Goal: Task Accomplishment & Management: Complete application form

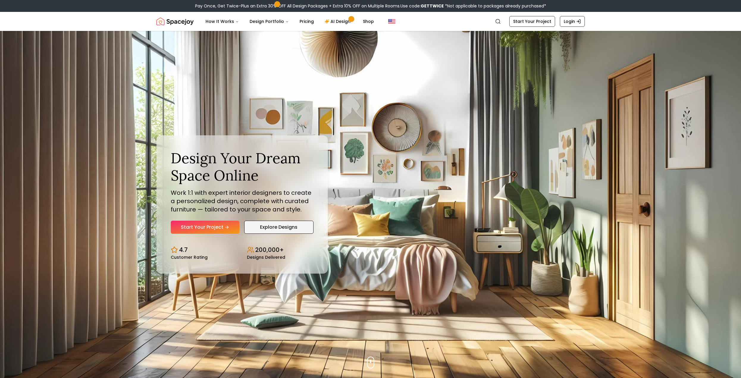
click at [277, 223] on link "Explore Designs" at bounding box center [278, 227] width 69 height 13
click at [191, 226] on link "Start Your Project" at bounding box center [205, 227] width 69 height 13
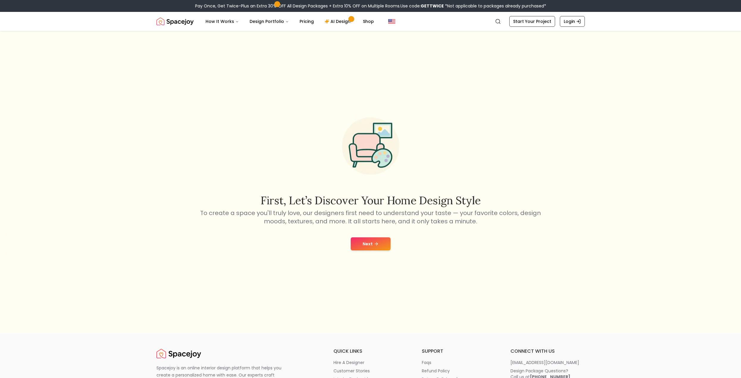
click at [367, 243] on button "Next" at bounding box center [371, 243] width 40 height 13
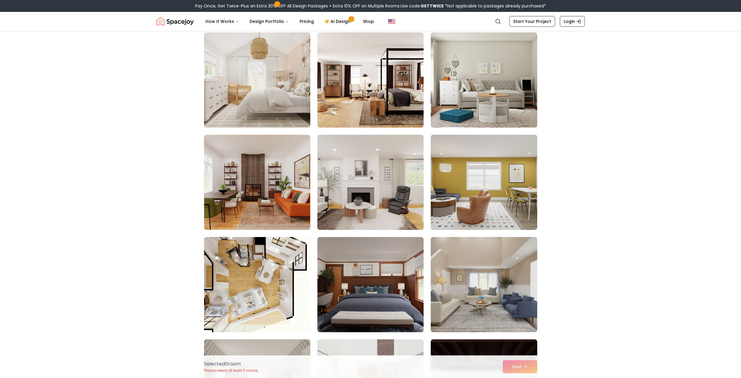
scroll to position [298, 0]
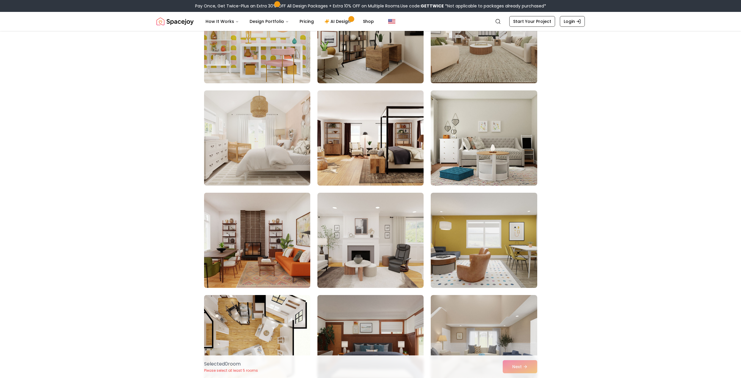
click at [264, 213] on img at bounding box center [257, 240] width 112 height 100
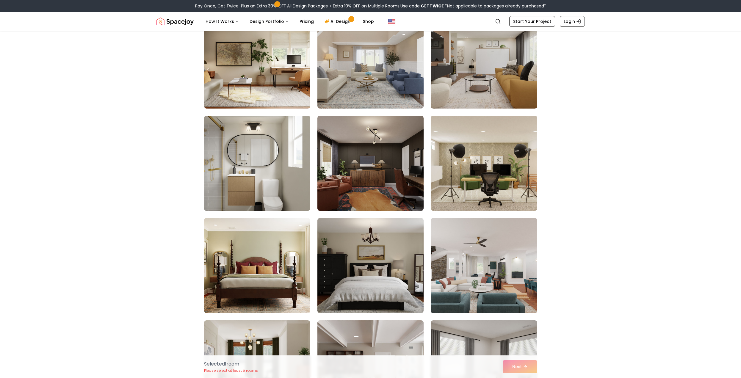
scroll to position [2321, 0]
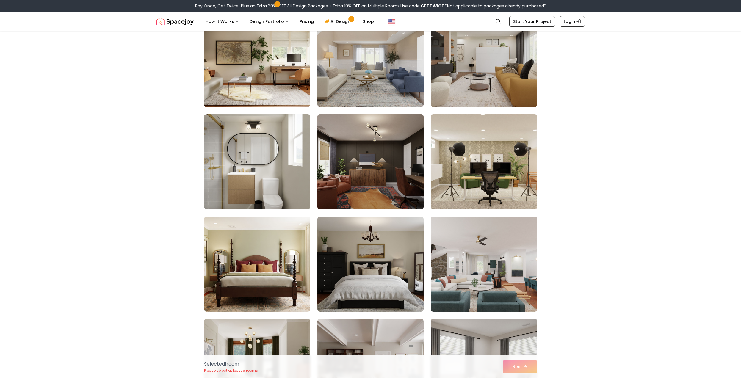
click at [379, 183] on img at bounding box center [371, 162] width 112 height 100
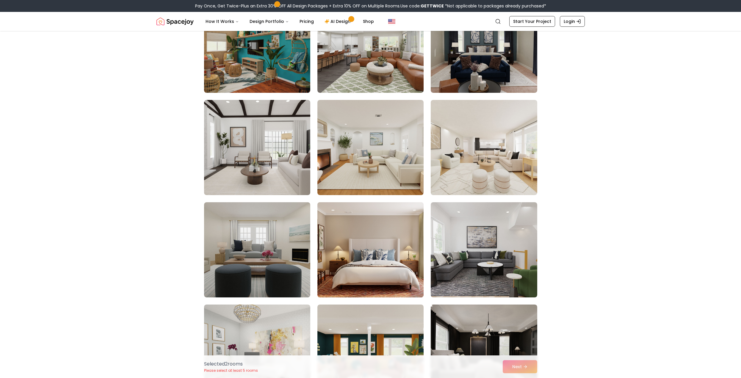
scroll to position [2946, 0]
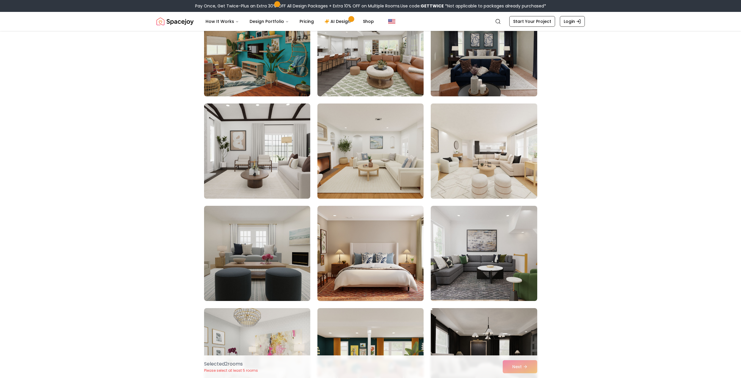
click at [457, 154] on img at bounding box center [484, 151] width 112 height 100
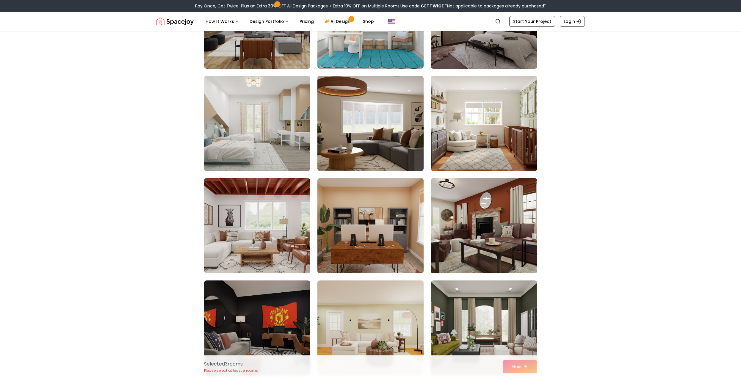
scroll to position [1101, 0]
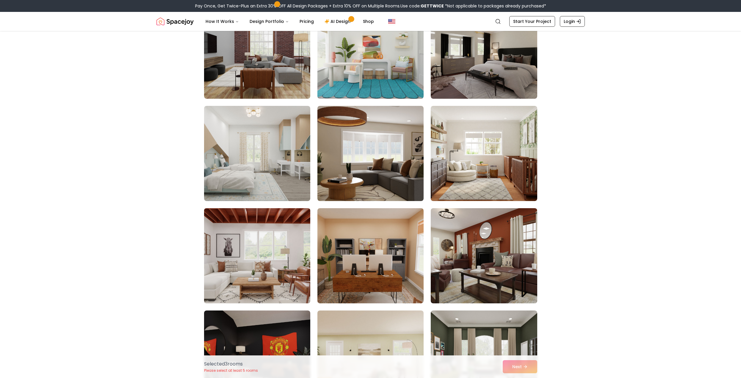
click at [297, 255] on img at bounding box center [257, 256] width 112 height 100
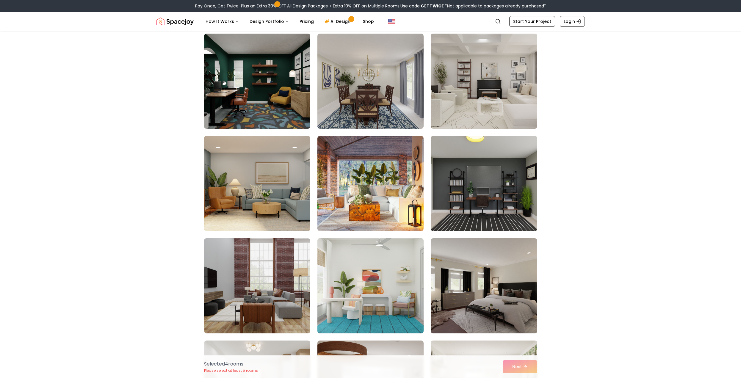
scroll to position [863, 0]
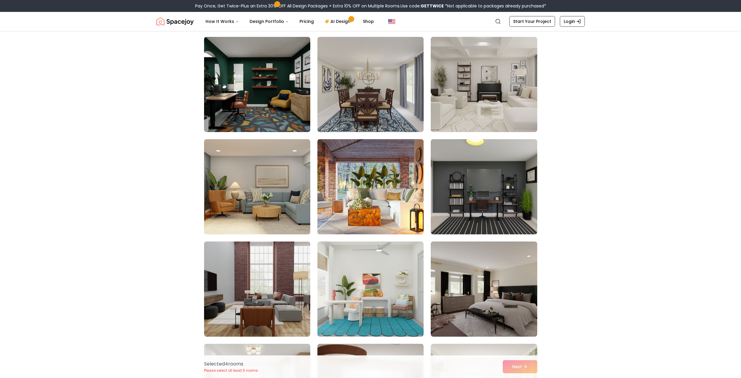
click at [383, 213] on img at bounding box center [371, 187] width 112 height 100
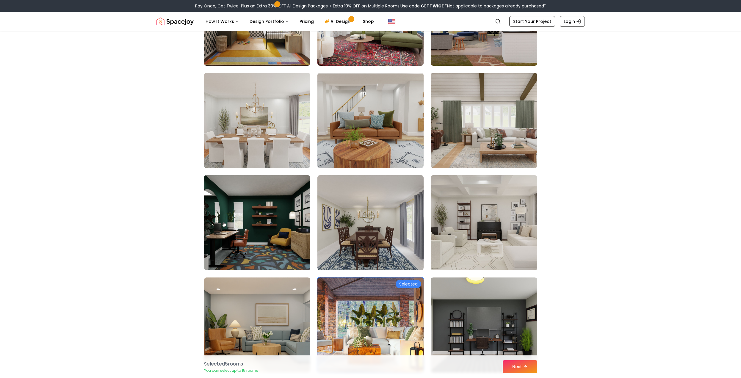
scroll to position [714, 0]
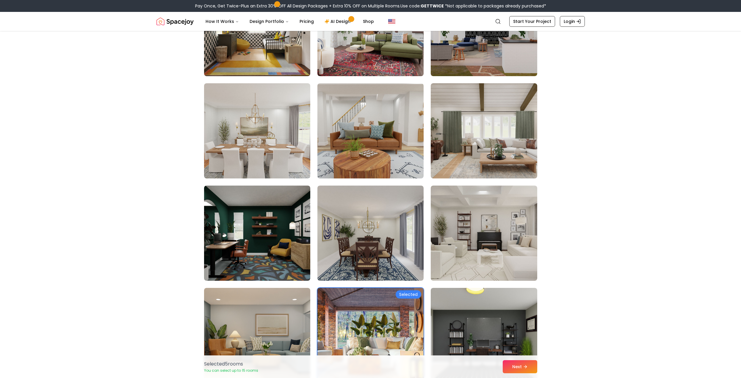
click at [378, 306] on img at bounding box center [371, 336] width 112 height 100
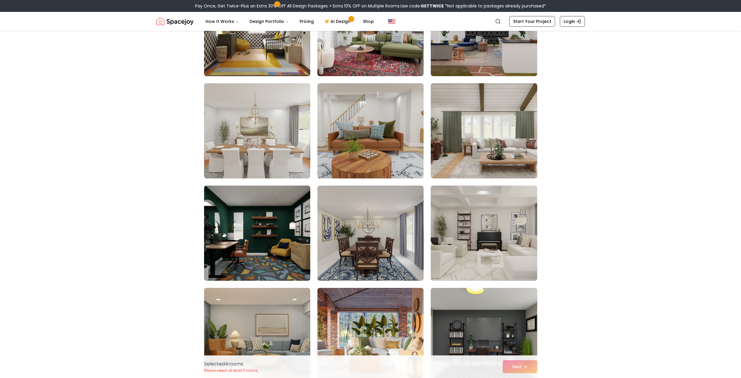
click at [379, 143] on img at bounding box center [371, 131] width 112 height 100
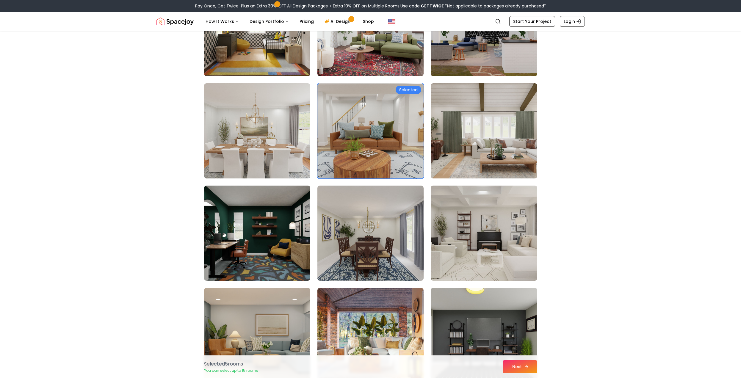
click at [530, 371] on button "Next" at bounding box center [520, 366] width 35 height 13
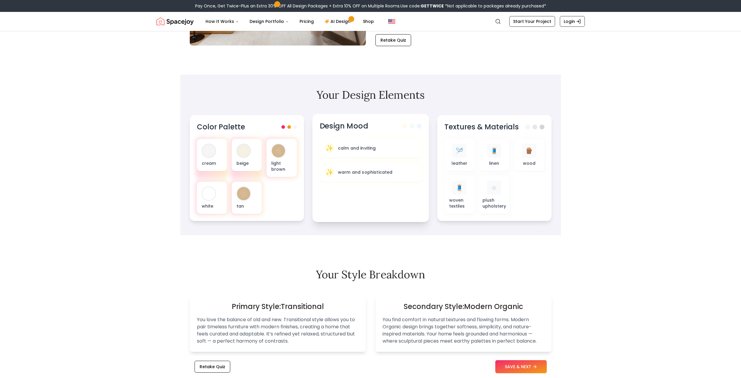
scroll to position [149, 0]
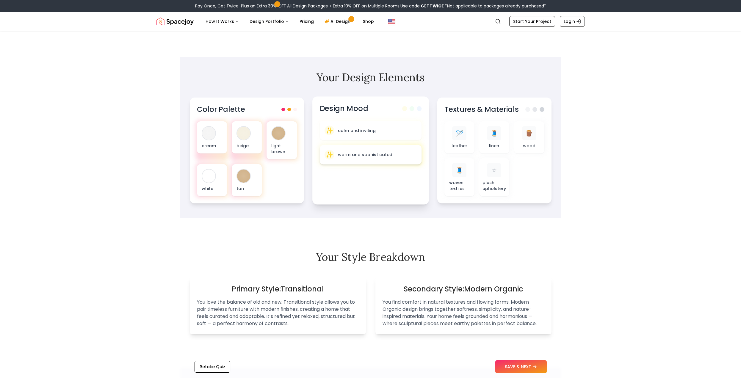
click at [361, 158] on div "✨ warm and sophisticated" at bounding box center [370, 155] width 92 height 10
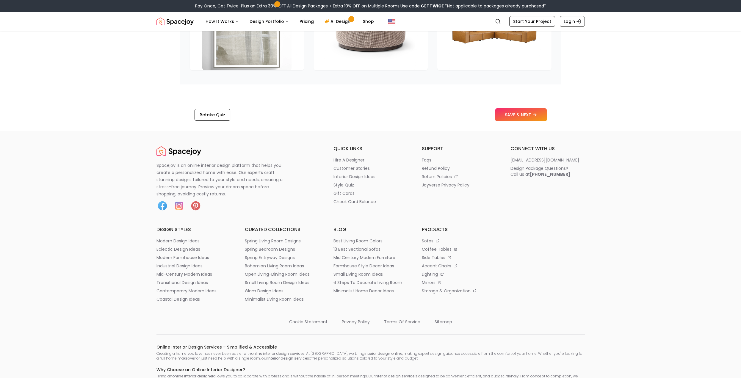
scroll to position [952, 0]
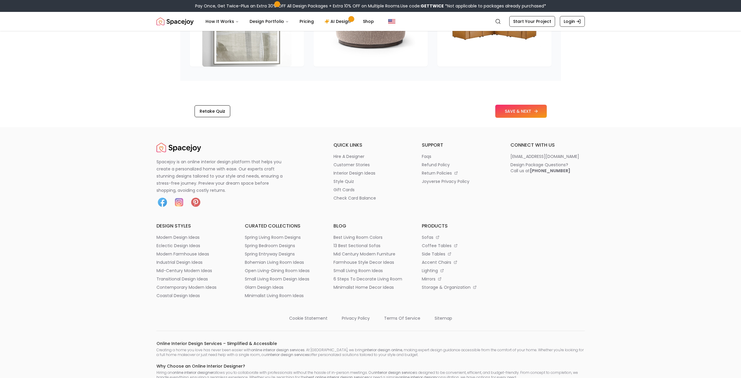
click at [525, 115] on button "SAVE & NEXT" at bounding box center [520, 111] width 51 height 13
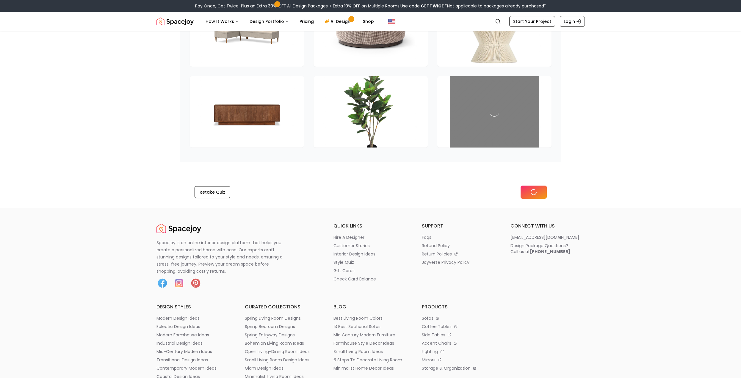
scroll to position [790, 0]
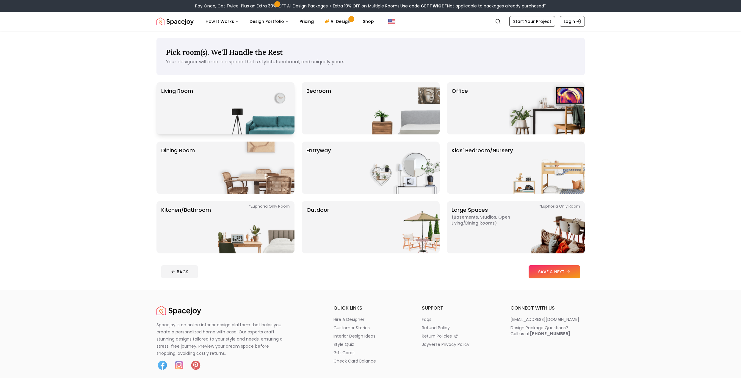
click at [256, 114] on img at bounding box center [256, 108] width 76 height 52
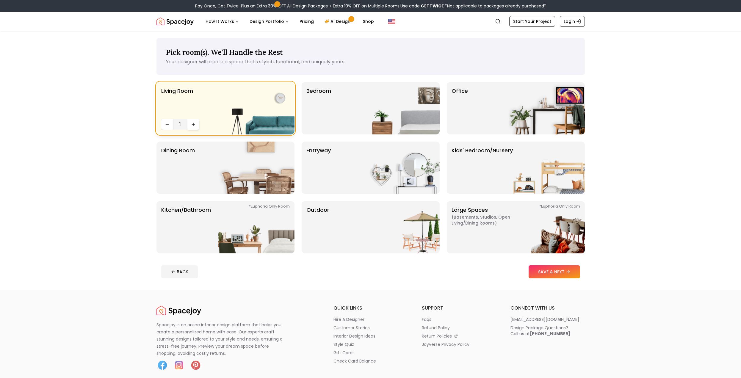
click at [194, 123] on icon "Increase quantity" at bounding box center [193, 124] width 5 height 5
click at [167, 126] on icon "Decrease quantity" at bounding box center [167, 124] width 5 height 5
click at [565, 274] on button "SAVE & NEXT" at bounding box center [554, 271] width 51 height 13
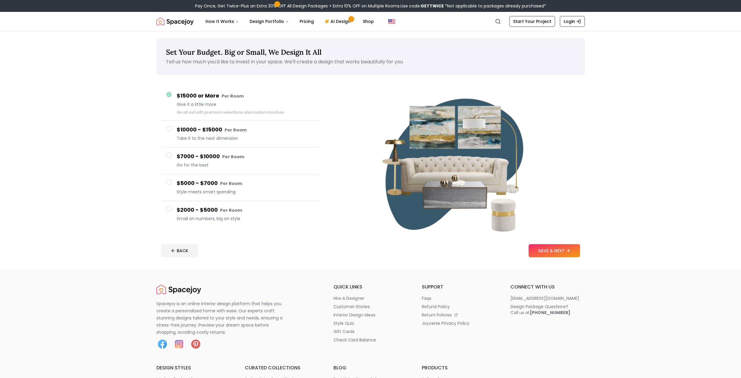
click at [212, 207] on h4 "$2000 - $5000 Per Room" at bounding box center [246, 210] width 139 height 9
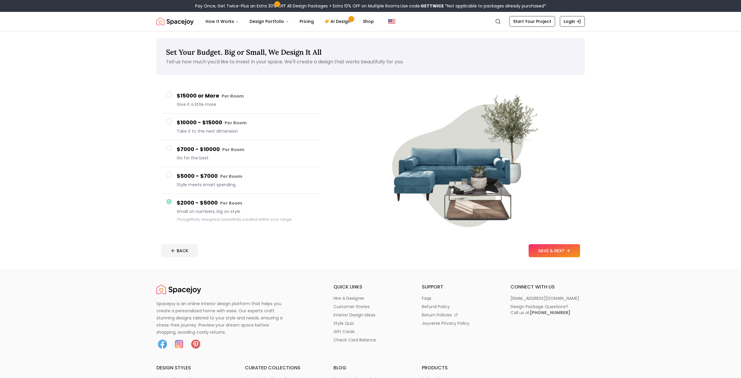
click at [242, 174] on h4 "$5000 - $7000 Per Room" at bounding box center [246, 176] width 139 height 9
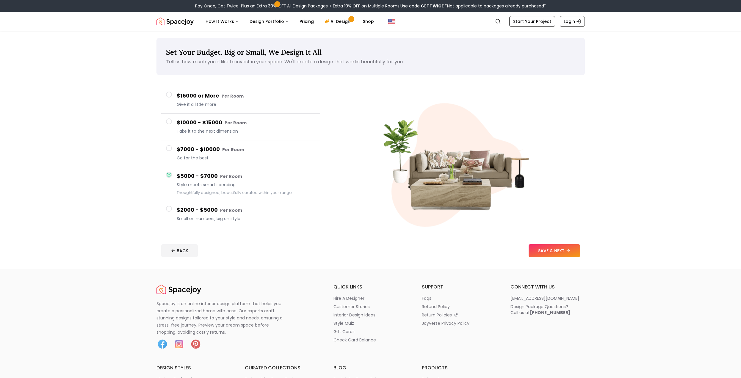
click at [237, 160] on span "Go for the best" at bounding box center [246, 158] width 139 height 6
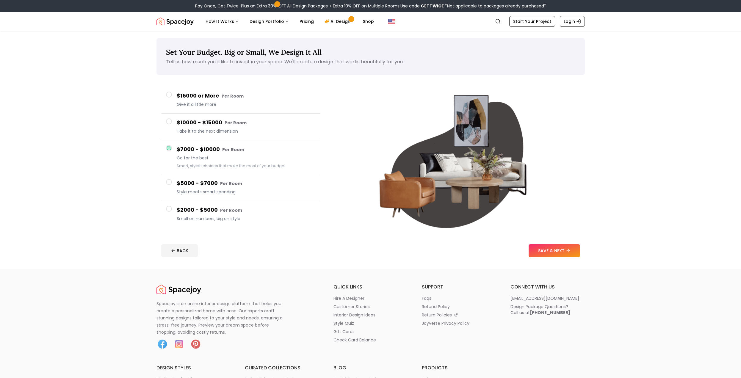
click at [230, 132] on span "Take it to the next dimension" at bounding box center [246, 131] width 139 height 6
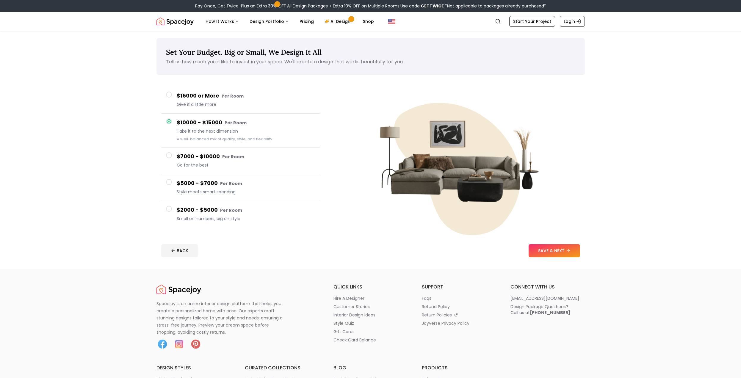
click at [226, 104] on span "Give it a little more" at bounding box center [246, 104] width 139 height 6
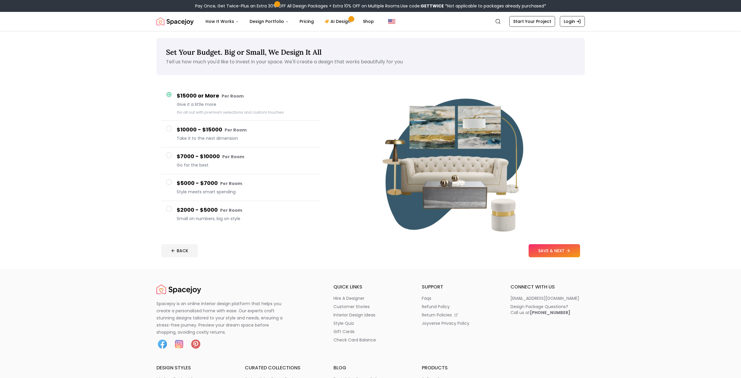
click at [232, 183] on small "Per Room" at bounding box center [231, 184] width 22 height 6
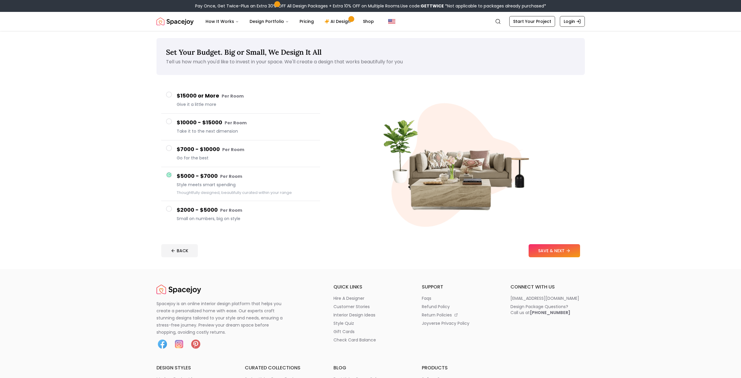
click at [244, 215] on div "$2000 - $5000 Per Room Small on numbers, big on style" at bounding box center [246, 214] width 139 height 17
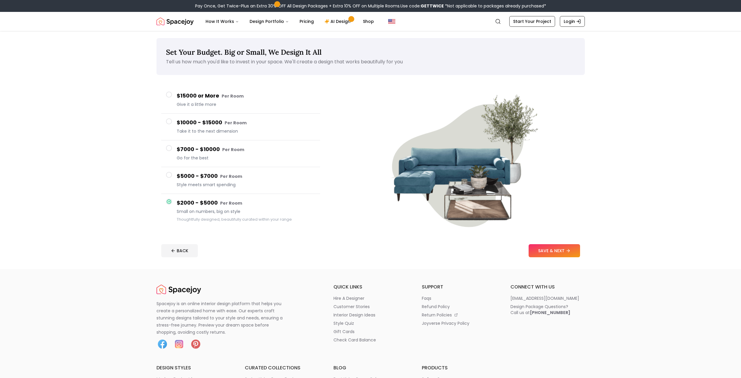
click at [232, 177] on small "Per Room" at bounding box center [231, 176] width 22 height 6
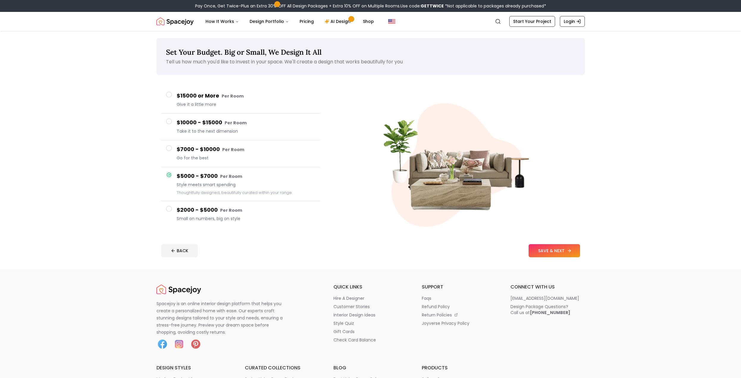
click at [553, 252] on button "SAVE & NEXT" at bounding box center [554, 250] width 51 height 13
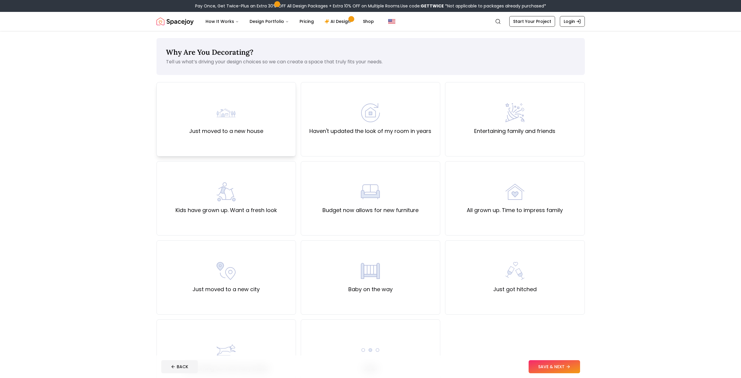
click at [268, 147] on div "Just moved to a new house" at bounding box center [227, 119] width 140 height 74
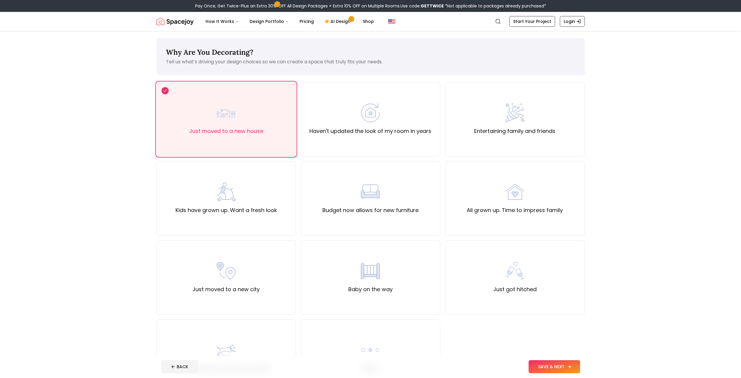
click at [572, 367] on icon at bounding box center [569, 367] width 5 height 5
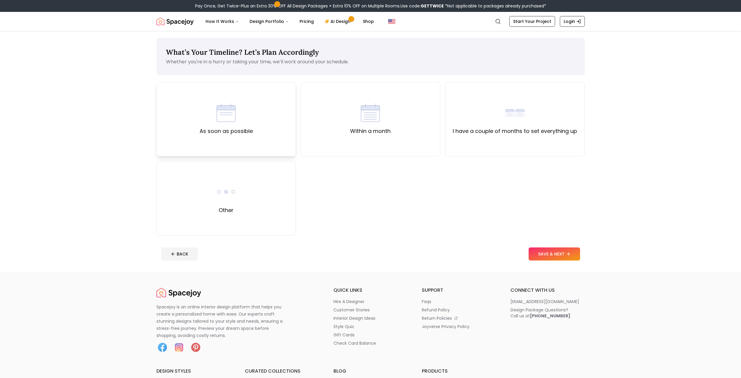
click at [235, 107] on img at bounding box center [226, 112] width 19 height 19
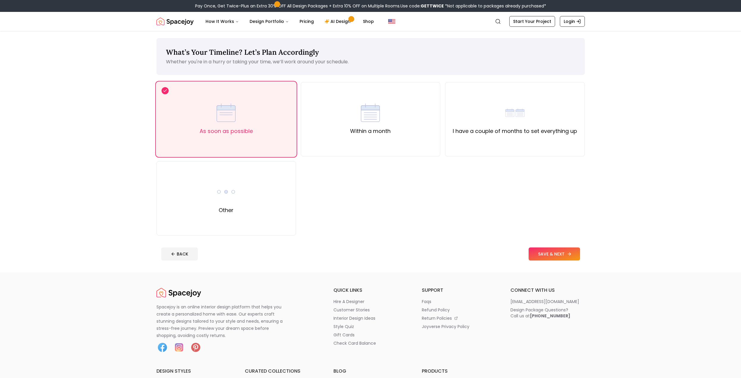
click at [551, 252] on button "SAVE & NEXT" at bounding box center [554, 254] width 51 height 13
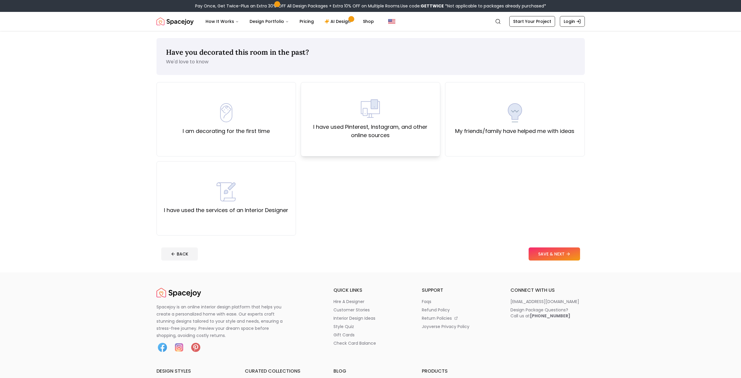
click at [356, 132] on label "I have used Pinterest, Instagram, and other online sources" at bounding box center [370, 131] width 129 height 17
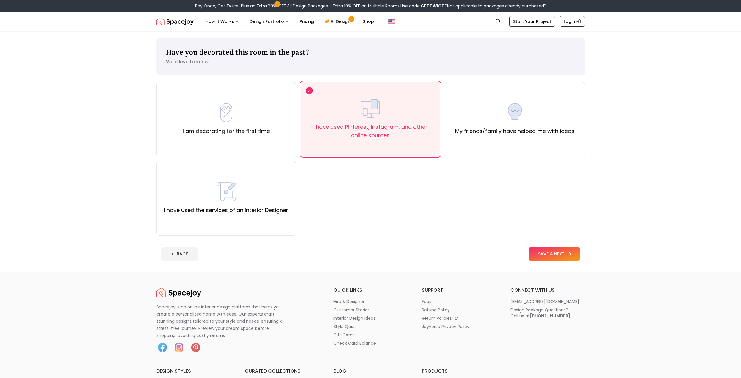
click at [556, 256] on button "SAVE & NEXT" at bounding box center [554, 254] width 51 height 13
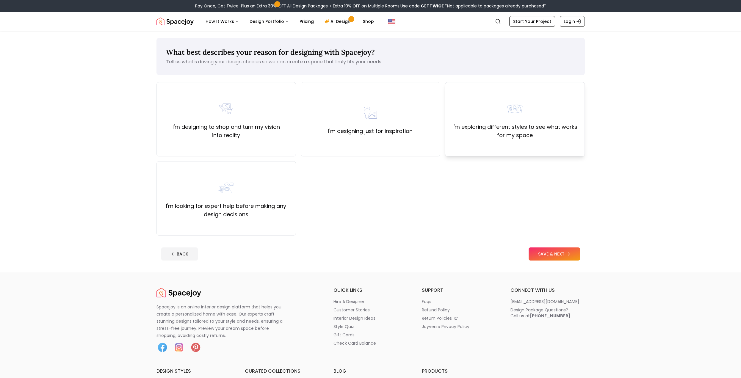
click at [514, 139] on label "I'm exploring different styles to see what works for my space" at bounding box center [514, 131] width 129 height 17
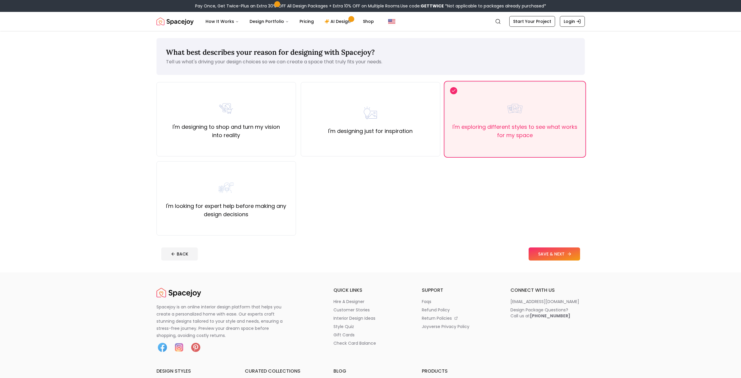
click at [544, 258] on button "SAVE & NEXT" at bounding box center [554, 254] width 51 height 13
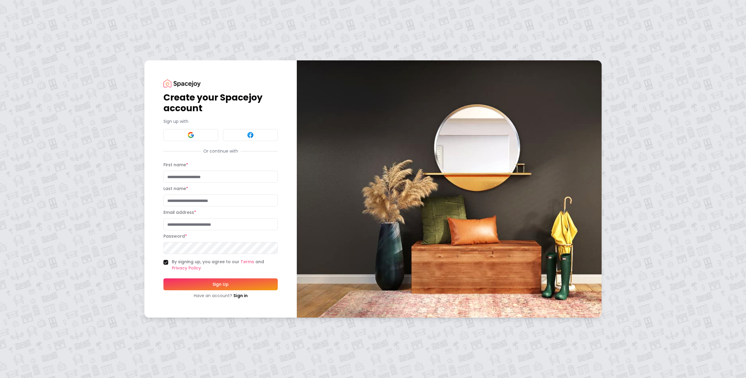
click at [228, 179] on input "First name *" at bounding box center [220, 177] width 114 height 12
click at [12, 77] on div "Create your Spacejoy account Sign up with Or continue with First name * Last na…" at bounding box center [373, 189] width 746 height 378
click at [173, 82] on img at bounding box center [181, 83] width 37 height 8
